Goal: Communication & Community: Answer question/provide support

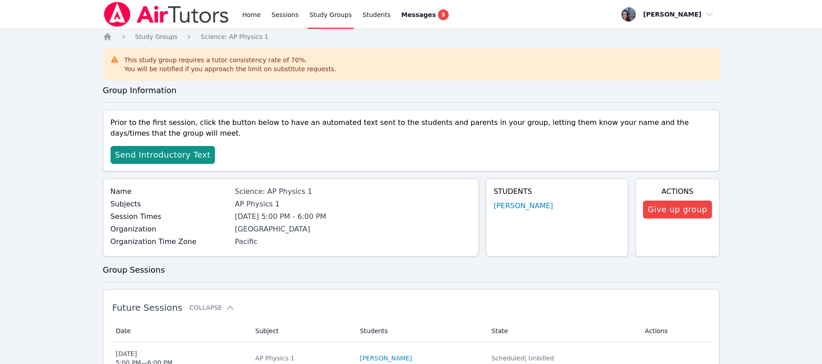
click at [158, 154] on span "Send Introductory Text" at bounding box center [163, 155] width 96 height 13
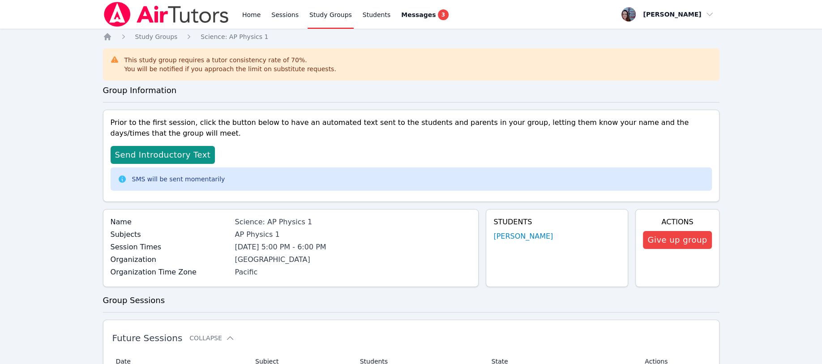
click at [408, 17] on span "Messages" at bounding box center [418, 14] width 34 height 9
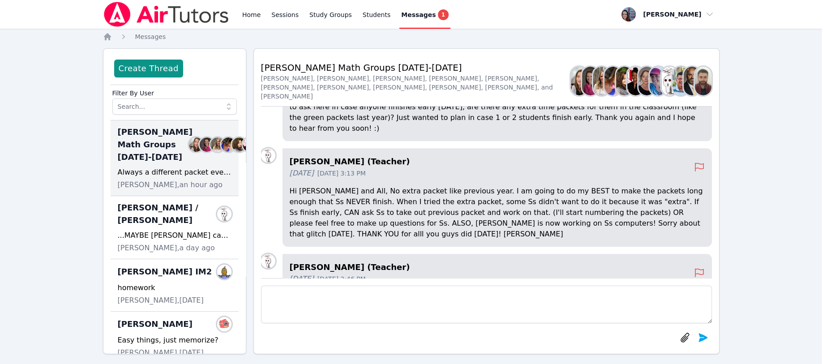
scroll to position [60, 0]
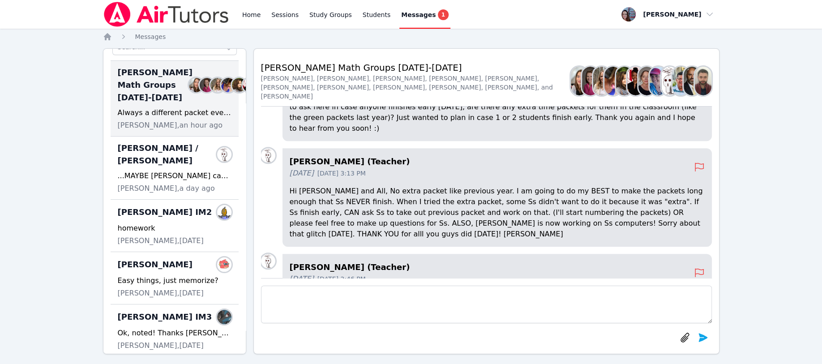
click at [172, 181] on div "...MAYBE Kayden can redo questions again while you are helping Karina and Maris…" at bounding box center [175, 176] width 114 height 11
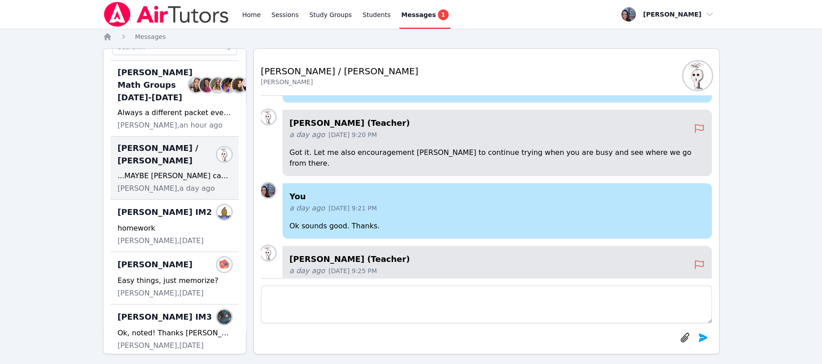
scroll to position [0, 0]
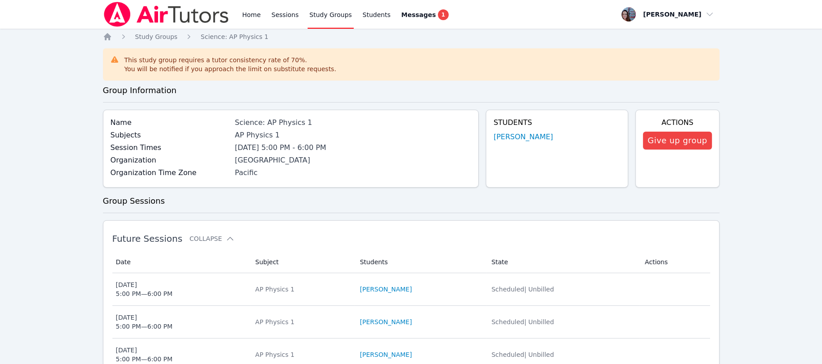
click at [254, 16] on link "Home" at bounding box center [251, 14] width 22 height 29
